Goal: Task Accomplishment & Management: Use online tool/utility

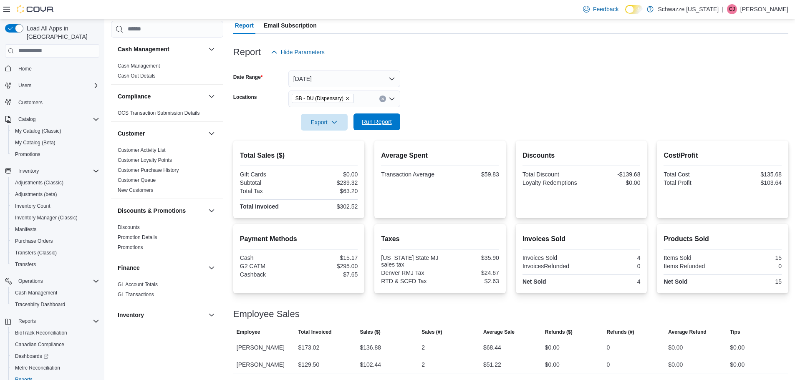
scroll to position [125, 0]
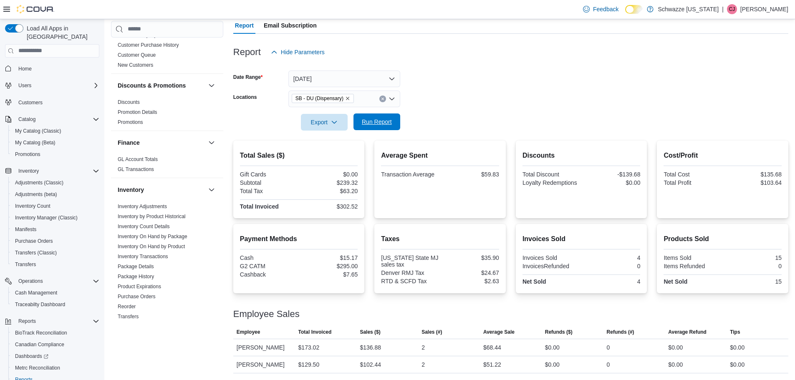
click at [371, 124] on span "Run Report" at bounding box center [377, 122] width 30 height 8
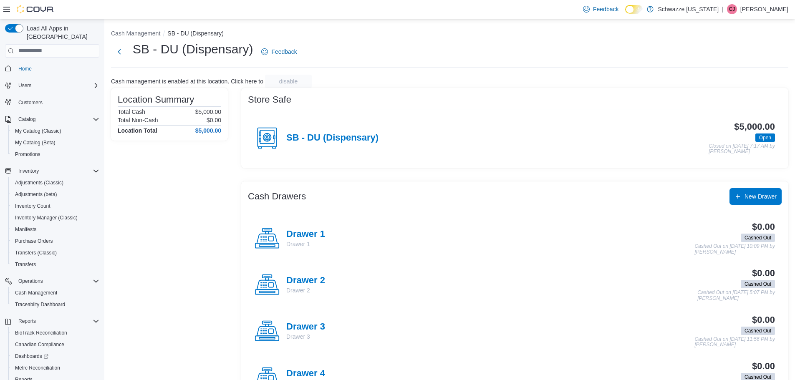
scroll to position [39, 0]
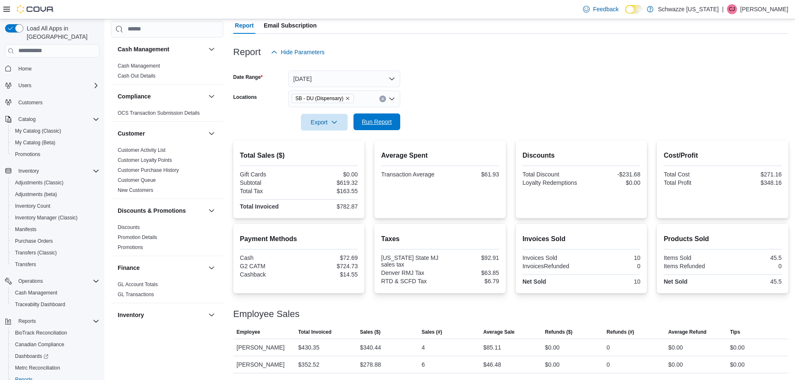
scroll to position [125, 0]
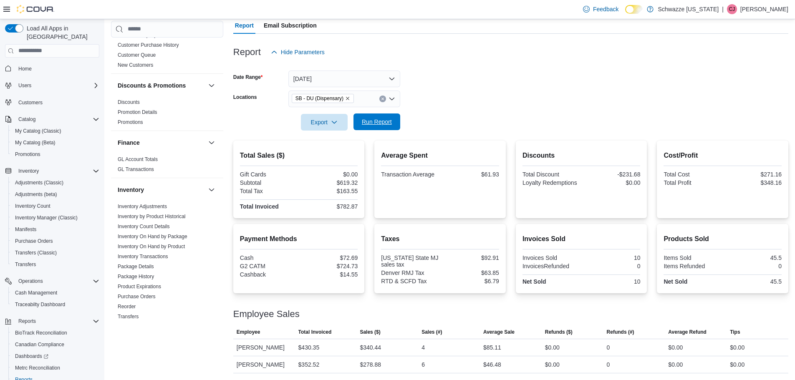
click at [384, 116] on span "Run Report" at bounding box center [377, 122] width 37 height 17
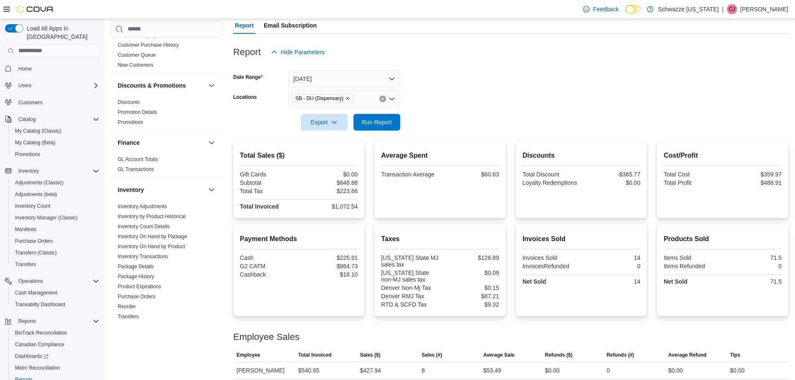
scroll to position [101, 0]
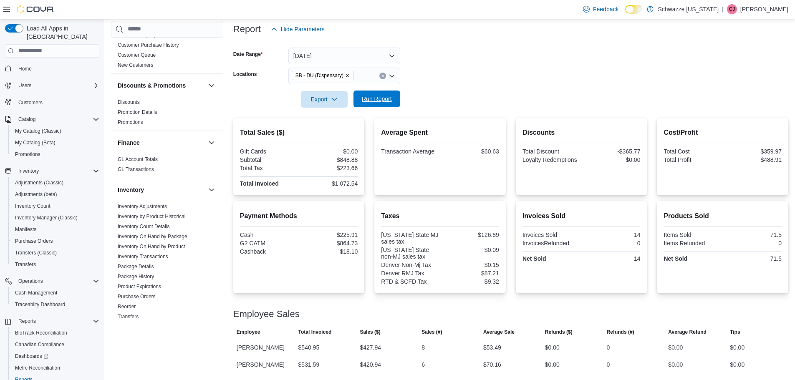
click at [392, 98] on span "Run Report" at bounding box center [377, 99] width 37 height 17
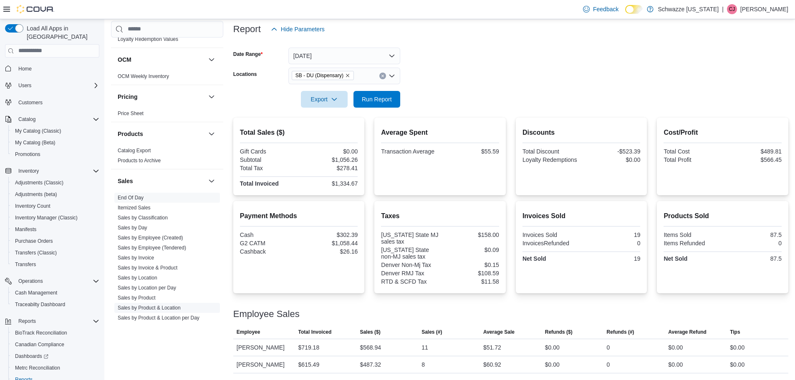
scroll to position [501, 0]
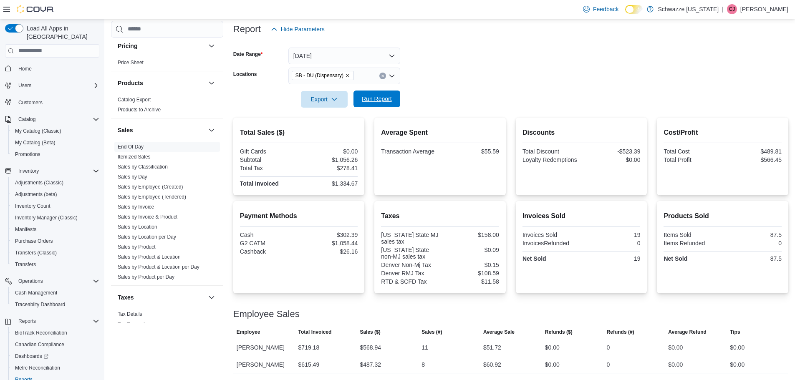
click at [382, 96] on span "Run Report" at bounding box center [377, 99] width 30 height 8
click at [376, 102] on span "Run Report" at bounding box center [377, 99] width 30 height 8
click at [376, 100] on span "Run Report" at bounding box center [377, 99] width 30 height 8
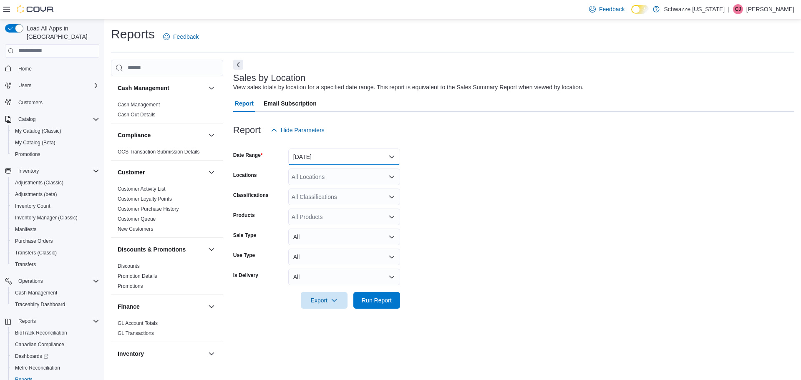
click at [335, 158] on button "Yesterday" at bounding box center [344, 157] width 112 height 17
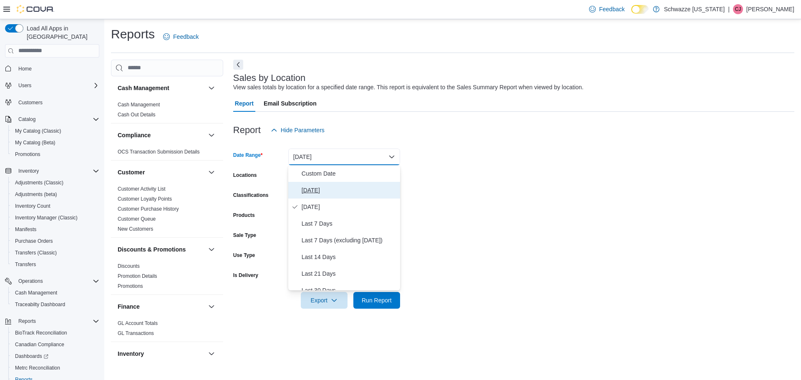
drag, startPoint x: 328, startPoint y: 197, endPoint x: 323, endPoint y: 191, distance: 7.7
click at [325, 193] on button "[DATE]" at bounding box center [344, 190] width 112 height 17
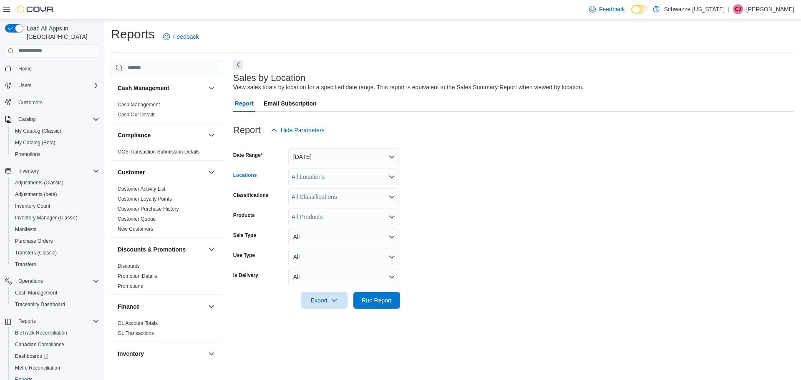
click at [316, 174] on div "All Locations" at bounding box center [344, 177] width 112 height 17
type input "**"
click at [327, 189] on span "SB - DU (Dispensary)" at bounding box center [339, 191] width 56 height 8
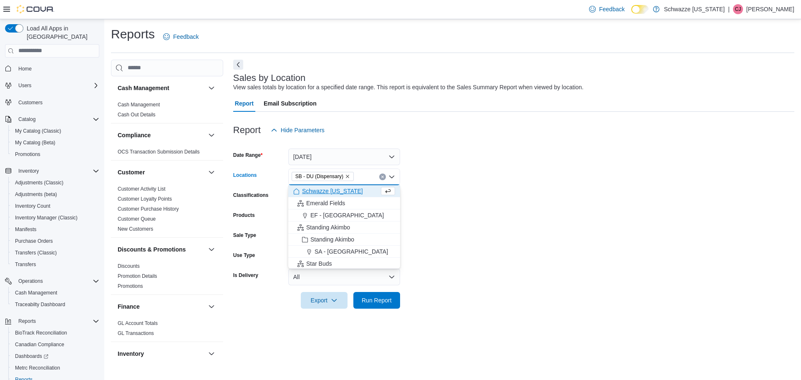
click at [479, 197] on form "Date Range Today Locations SB - DU (Dispensary) Combo box. Selected. SB - DU (D…" at bounding box center [513, 224] width 561 height 170
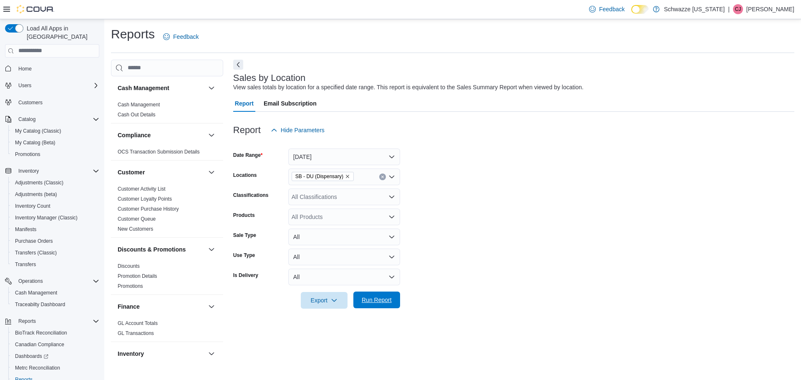
click at [372, 300] on span "Run Report" at bounding box center [377, 300] width 30 height 8
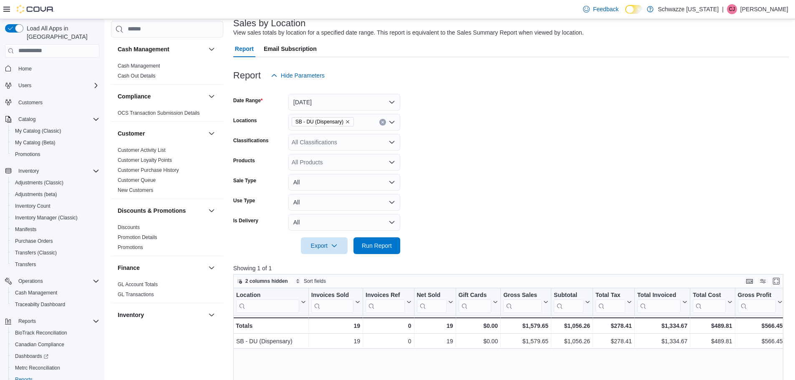
scroll to position [51, 0]
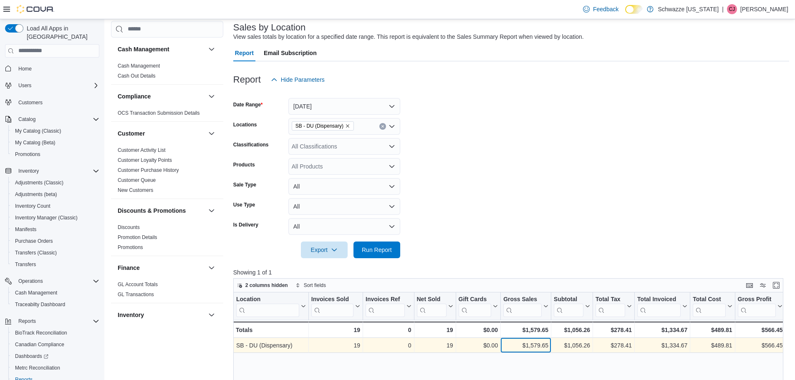
click at [539, 351] on div "$1,579.65" at bounding box center [525, 346] width 45 height 10
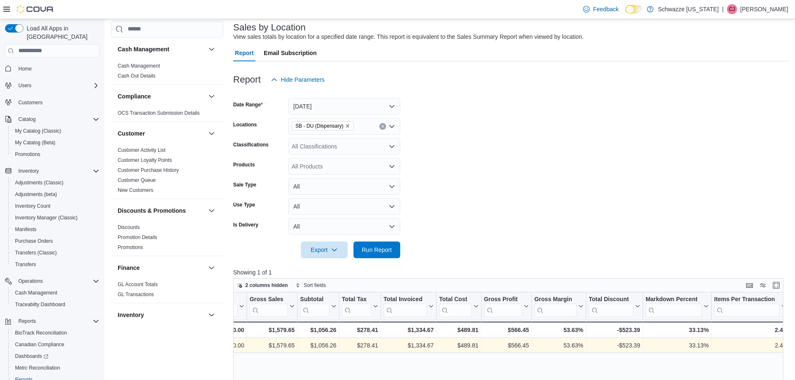
scroll to position [0, 326]
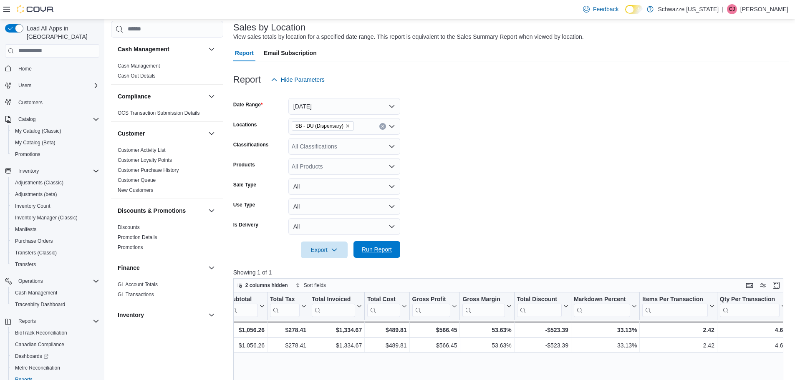
click at [384, 249] on span "Run Report" at bounding box center [377, 249] width 30 height 8
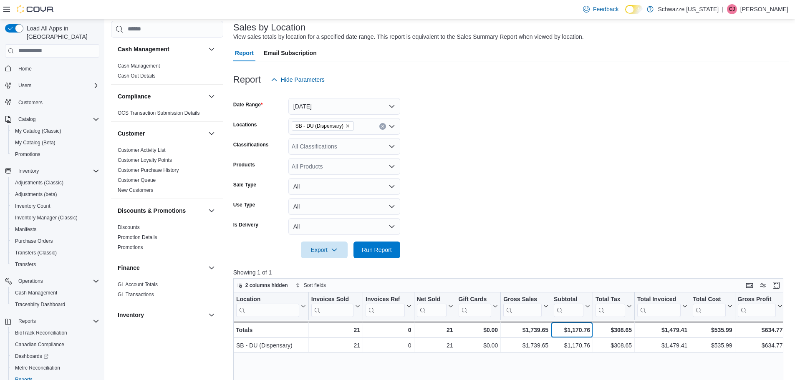
click at [566, 335] on div "$1,170.76 - Subtotal, column 7, row 2" at bounding box center [572, 330] width 42 height 16
